Goal: Task Accomplishment & Management: Manage account settings

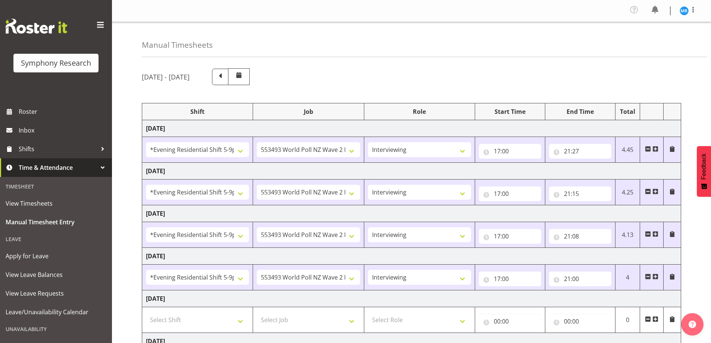
select select "48116"
select select "10527"
select select "47"
select select "48116"
select select "10527"
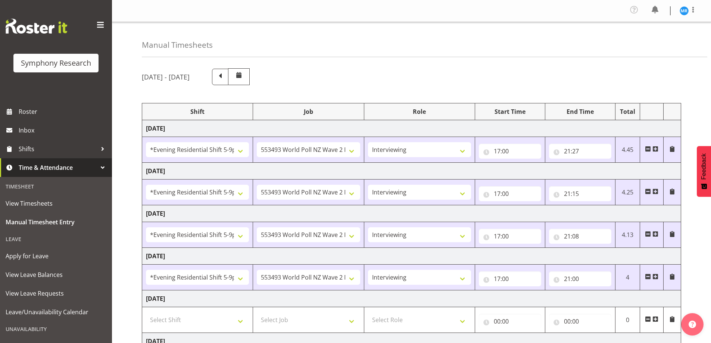
select select "47"
select select "48116"
select select "10527"
select select "47"
select select "48116"
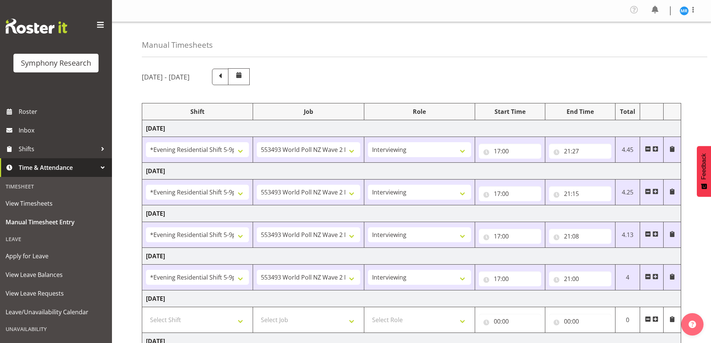
select select "10527"
select select "47"
select select "21"
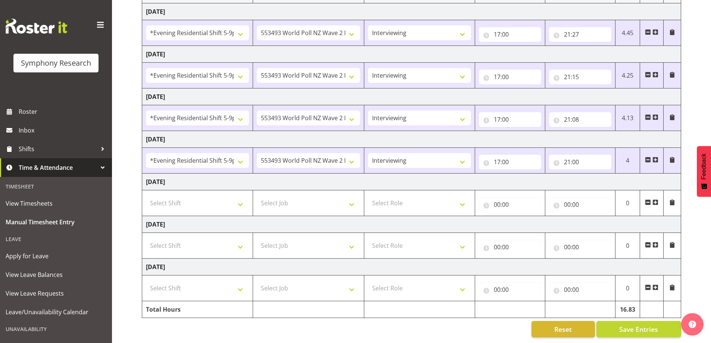
scroll to position [122, 0]
click at [578, 158] on input "21:00" at bounding box center [580, 162] width 62 height 15
click at [624, 178] on select "00 01 02 03 04 05 06 07 08 09 10 11 12 13 14 15 16 17 18 19 20 21 22 23 24 25 2…" at bounding box center [619, 181] width 17 height 15
select select "26"
click at [611, 174] on select "00 01 02 03 04 05 06 07 08 09 10 11 12 13 14 15 16 17 18 19 20 21 22 23 24 25 2…" at bounding box center [619, 181] width 17 height 15
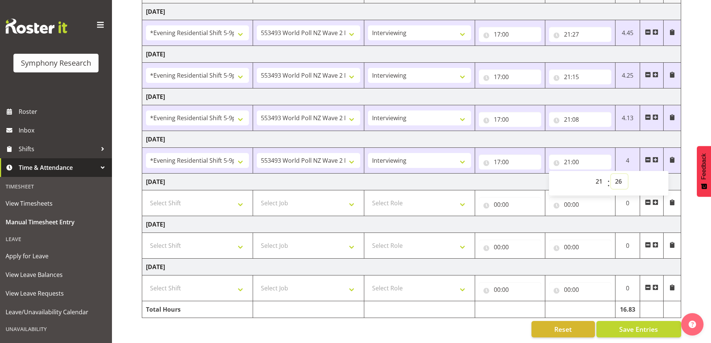
type input "21:26"
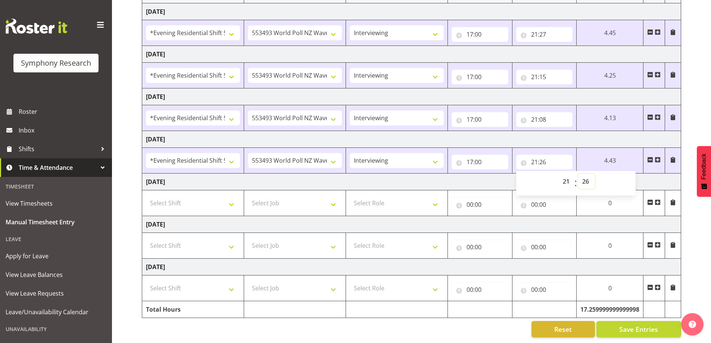
scroll to position [121, 0]
click at [696, 257] on div "[DATE] - [DATE] Shift Job Role Start Time End Time Total [DATE] !!Weekend Resid…" at bounding box center [426, 144] width 569 height 397
click at [631, 324] on span "Save Entries" at bounding box center [638, 329] width 39 height 10
click at [640, 324] on span "Save Entries" at bounding box center [638, 329] width 39 height 10
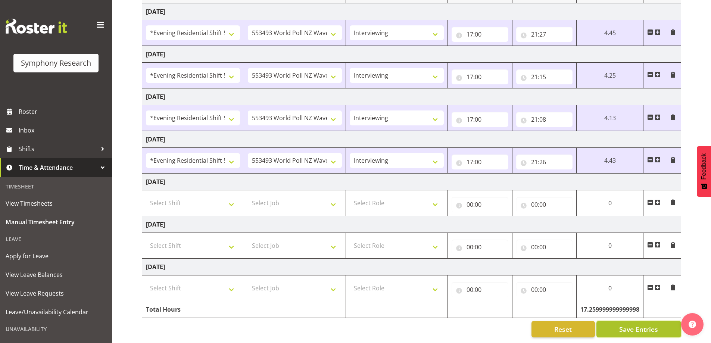
click at [627, 324] on span "Save Entries" at bounding box center [638, 329] width 39 height 10
click at [634, 326] on span "Save Entries" at bounding box center [638, 329] width 39 height 10
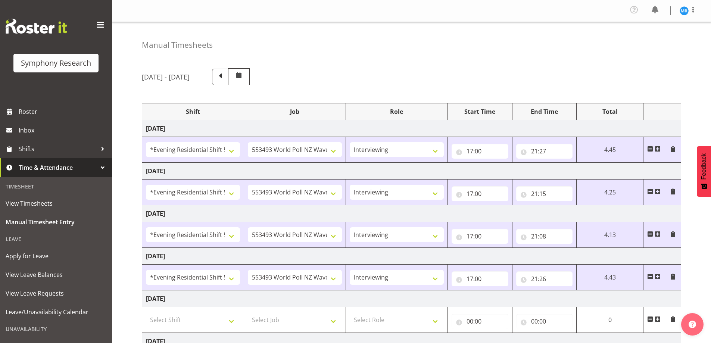
click at [691, 16] on div at bounding box center [693, 10] width 9 height 11
click at [648, 42] on link "Log Out" at bounding box center [662, 40] width 72 height 13
